Goal: Task Accomplishment & Management: Use online tool/utility

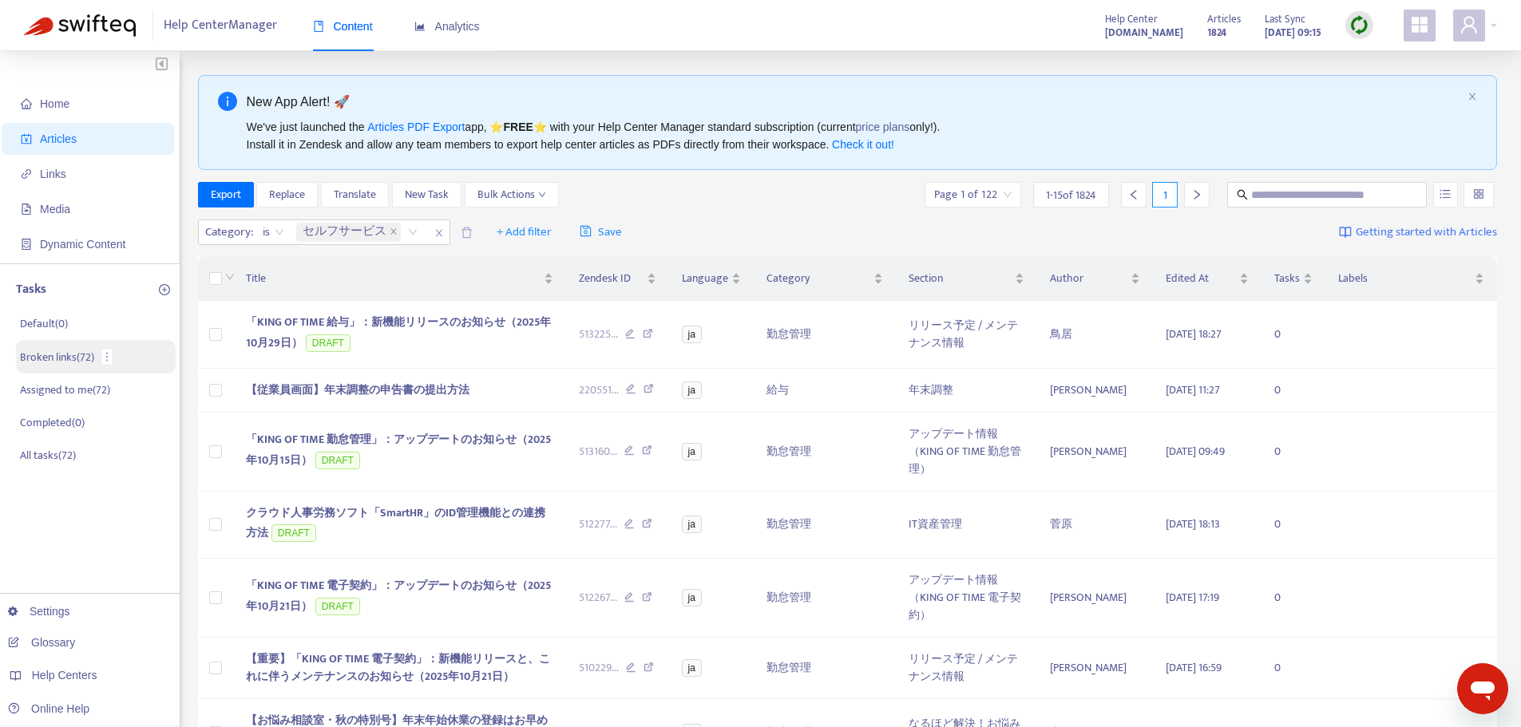
click at [54, 352] on p "Broken links ( 72 )" at bounding box center [57, 357] width 74 height 17
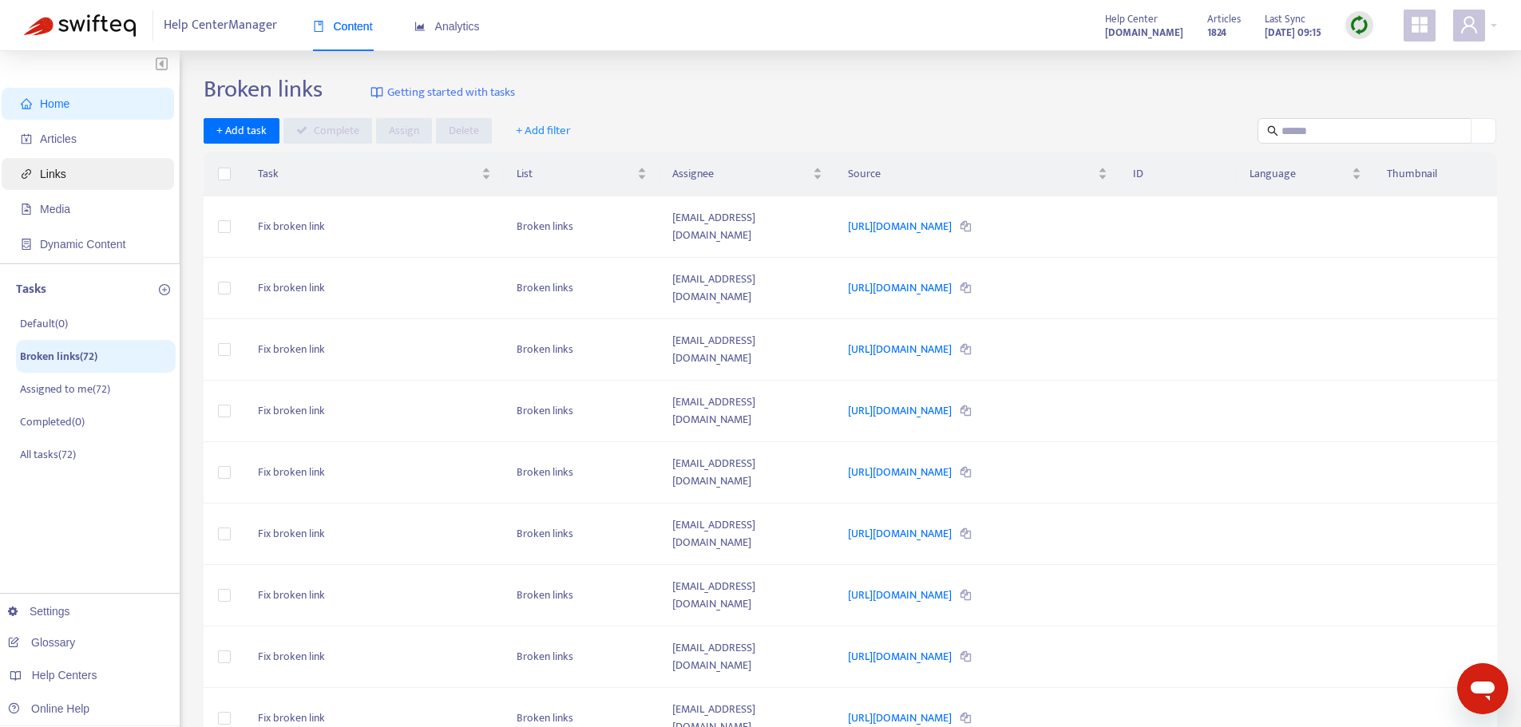
click at [30, 173] on icon "link" at bounding box center [27, 174] width 10 height 10
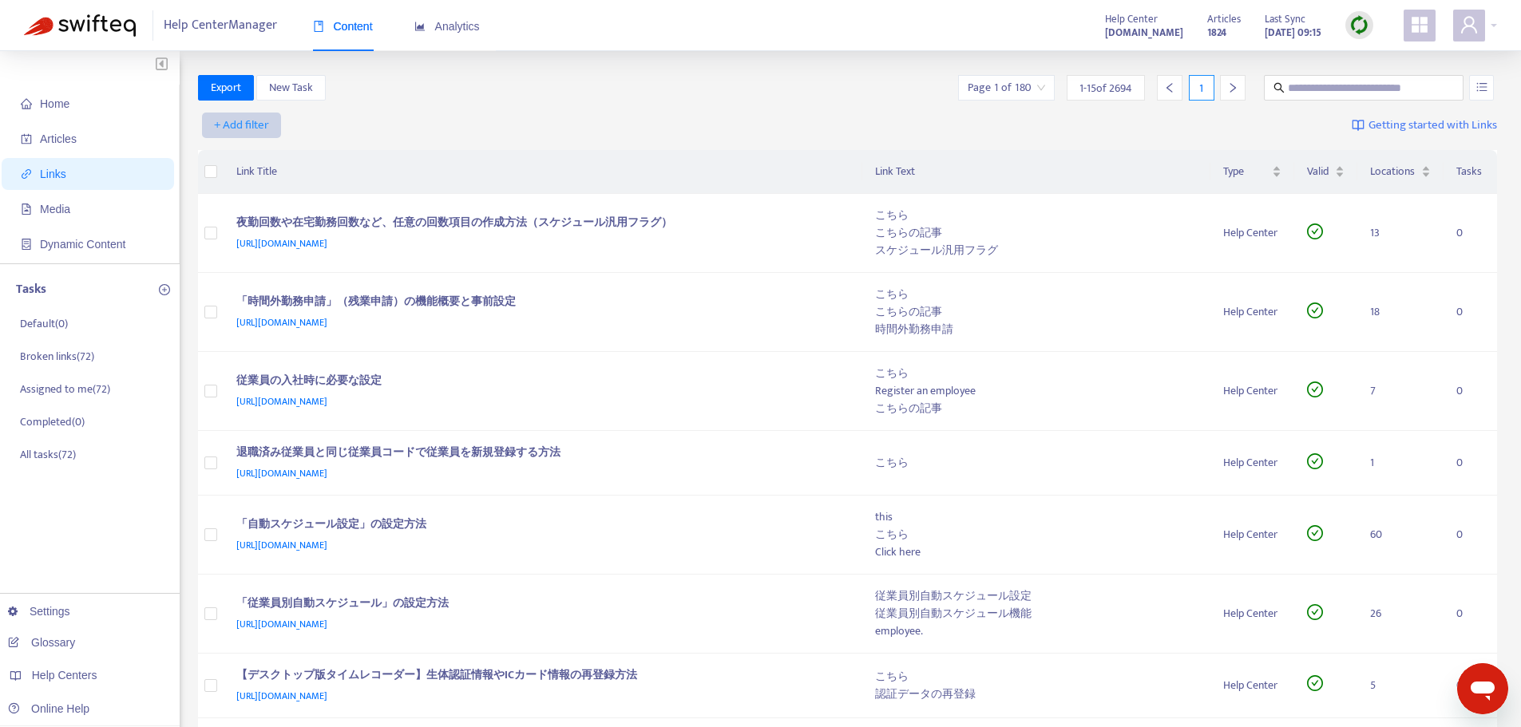
click at [253, 122] on span "+ Add filter" at bounding box center [241, 125] width 55 height 19
click at [235, 184] on span "Category" at bounding box center [242, 183] width 54 height 18
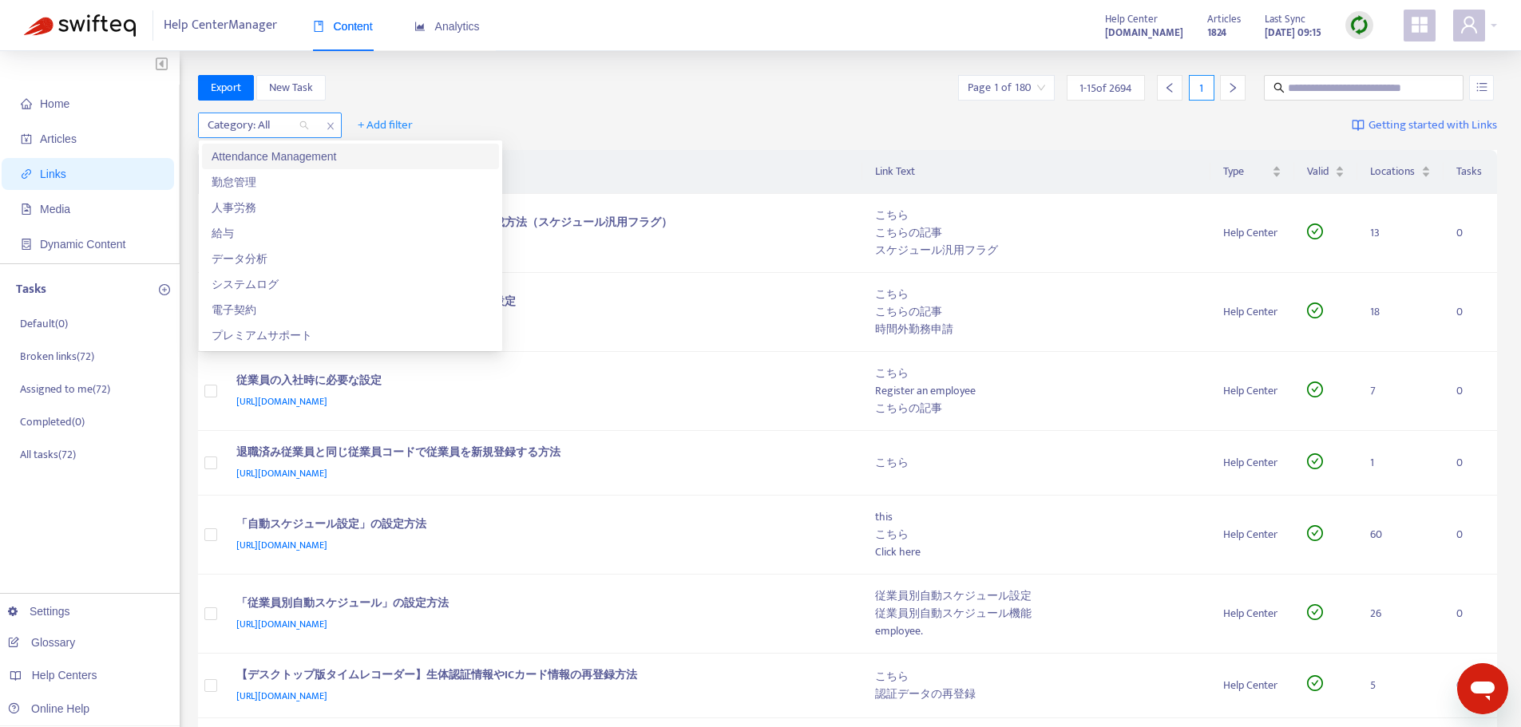
click at [312, 128] on div "Category: All" at bounding box center [258, 125] width 119 height 24
click at [252, 192] on div "勤怠管理" at bounding box center [350, 182] width 297 height 26
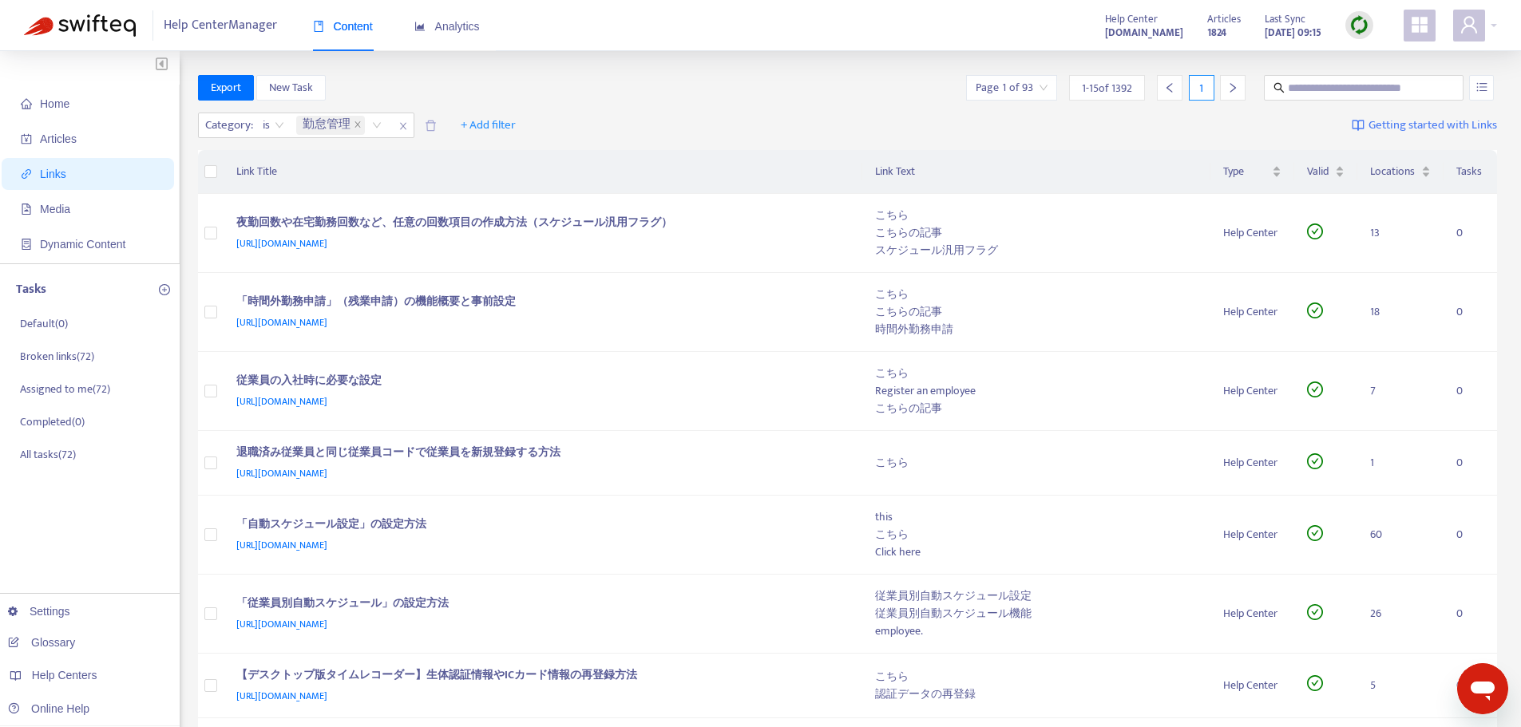
click at [820, 129] on div "Category : is 勤怠管理 + Add filter Getting started with Links" at bounding box center [848, 129] width 1300 height 44
click at [1324, 180] on span "Valid" at bounding box center [1319, 172] width 25 height 18
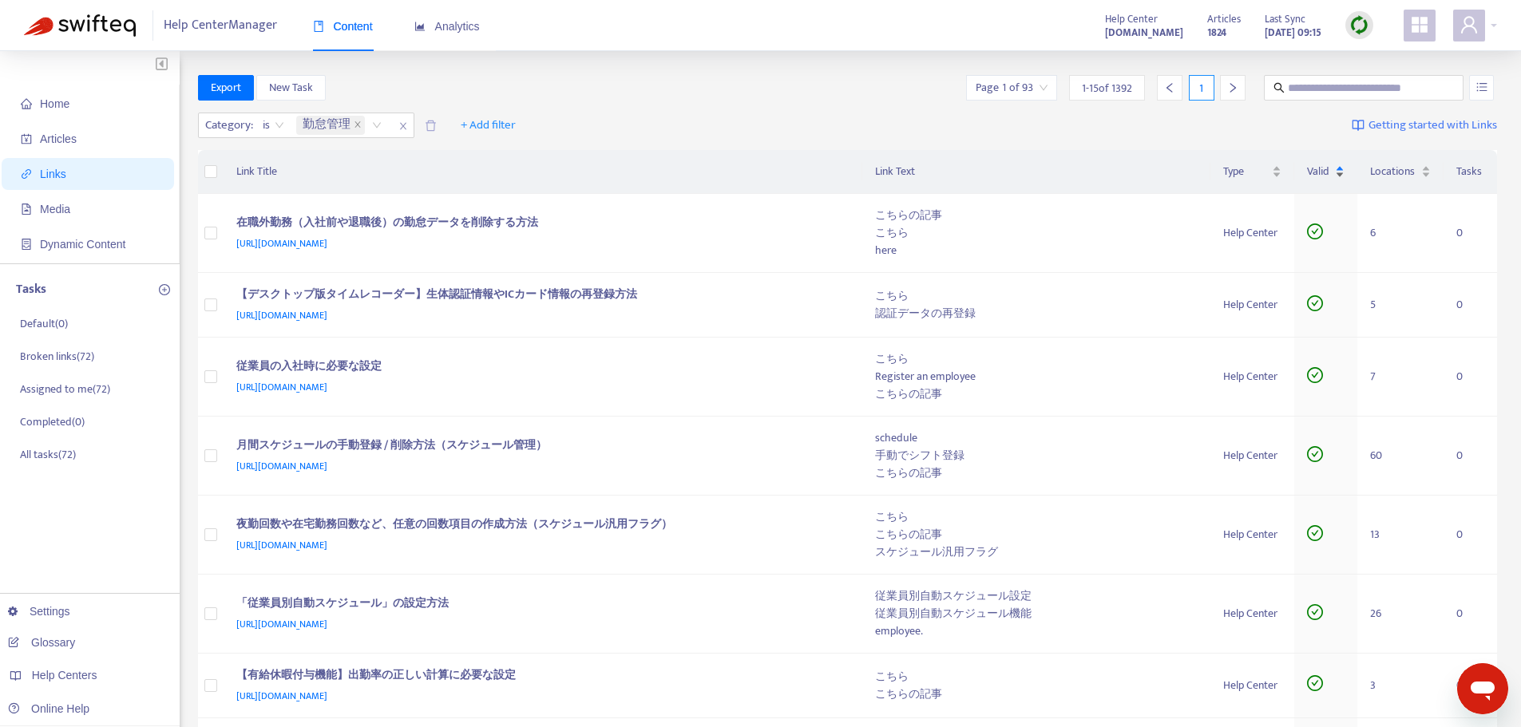
click at [1331, 175] on span "Valid" at bounding box center [1319, 172] width 25 height 18
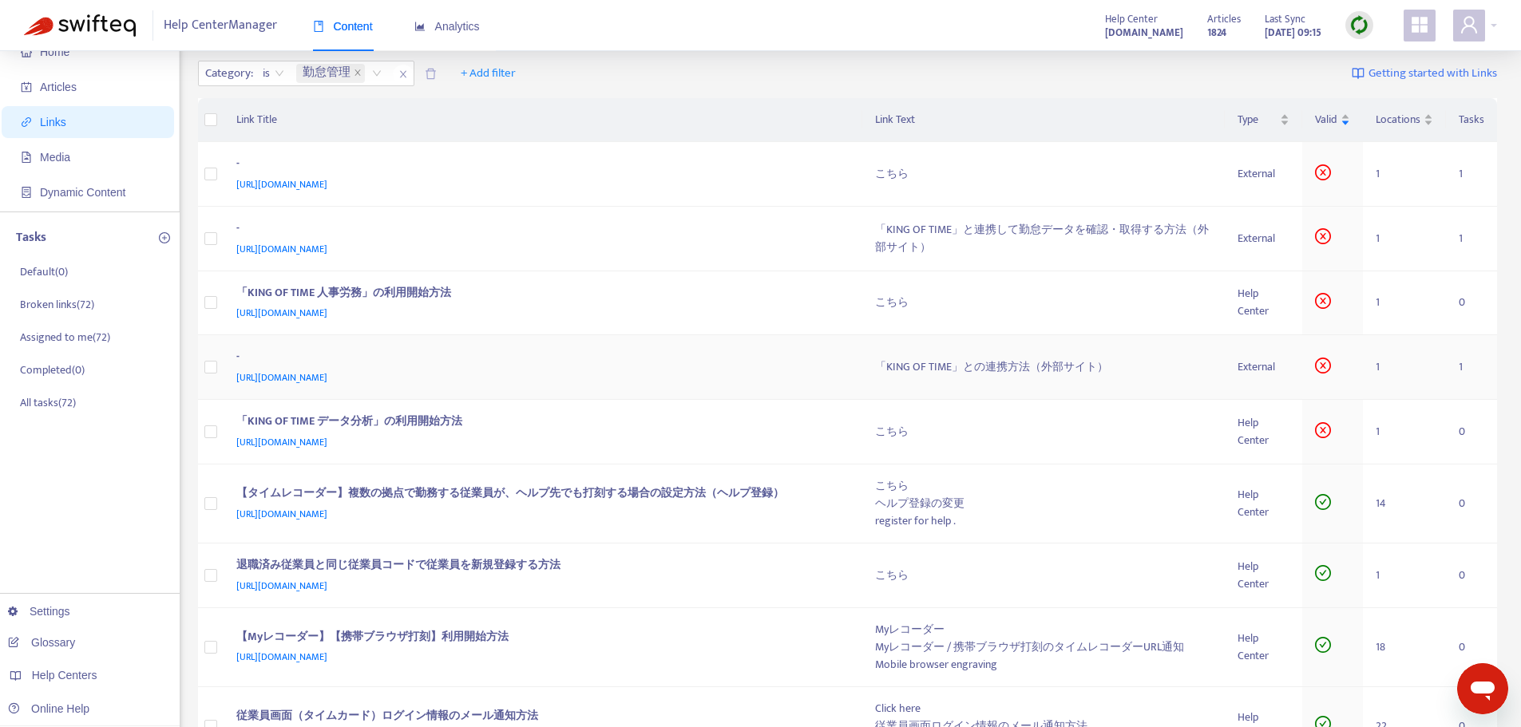
scroll to position [80, 0]
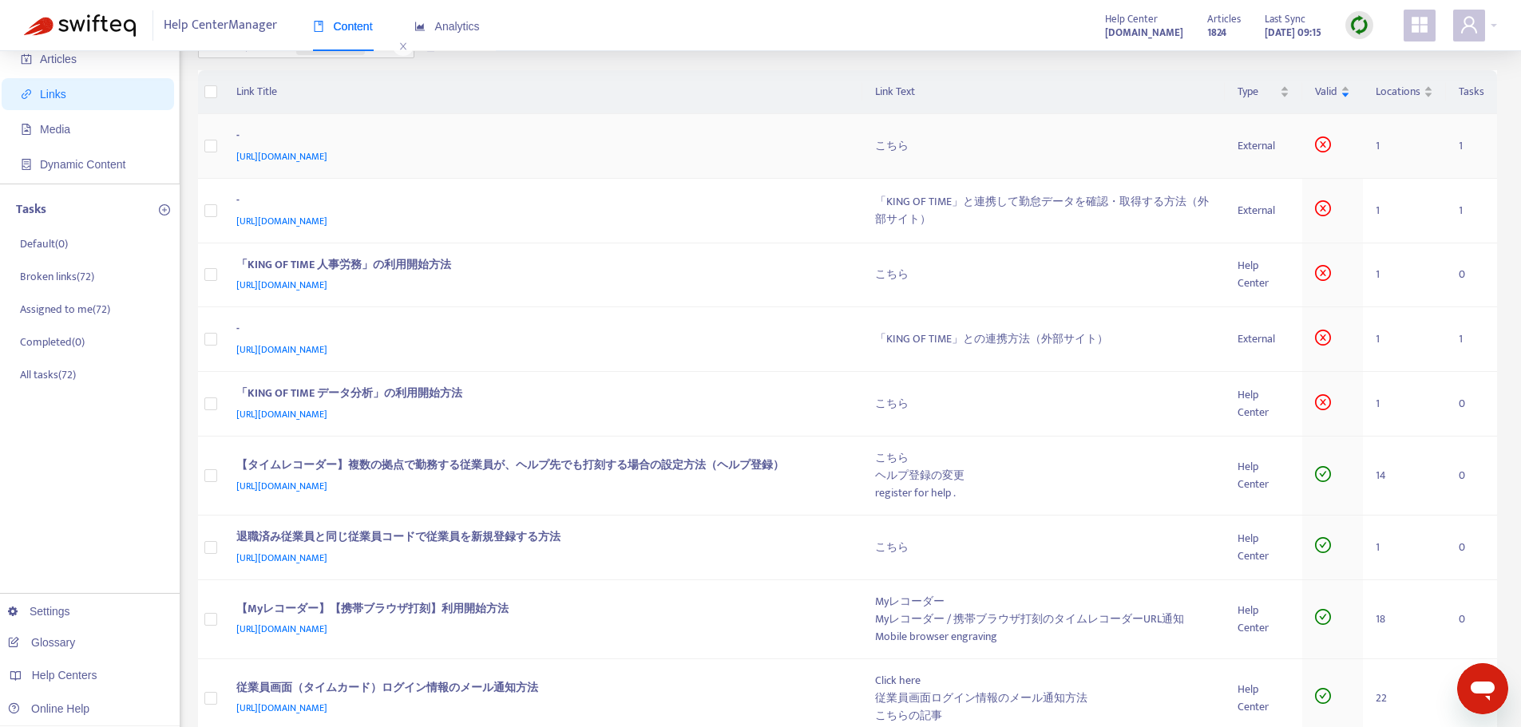
click at [327, 152] on span "[URL][DOMAIN_NAME]" at bounding box center [281, 157] width 91 height 16
